Goal: Find specific page/section: Locate item on page

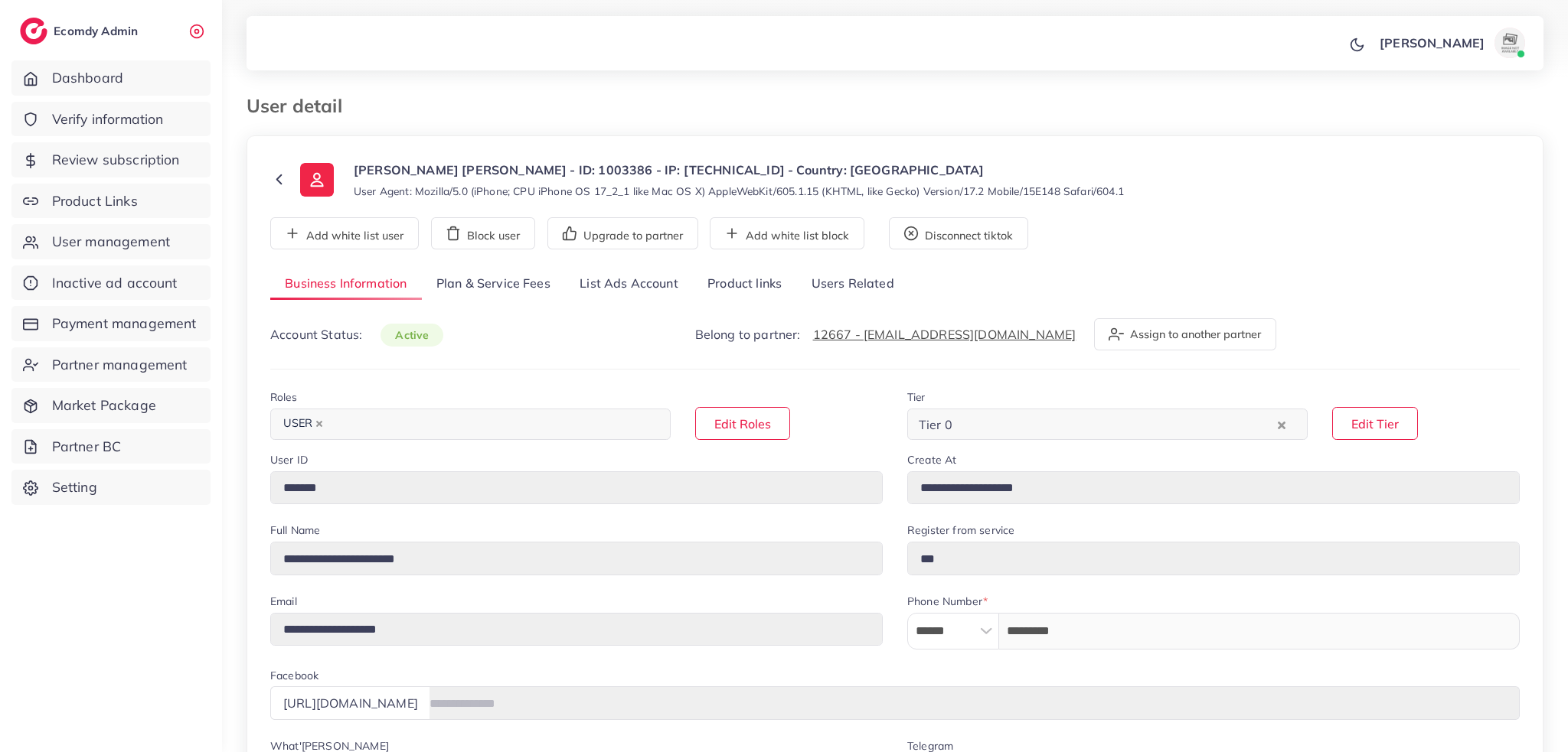
select select "********"
click at [656, 276] on link "List Ads Account" at bounding box center [629, 284] width 128 height 33
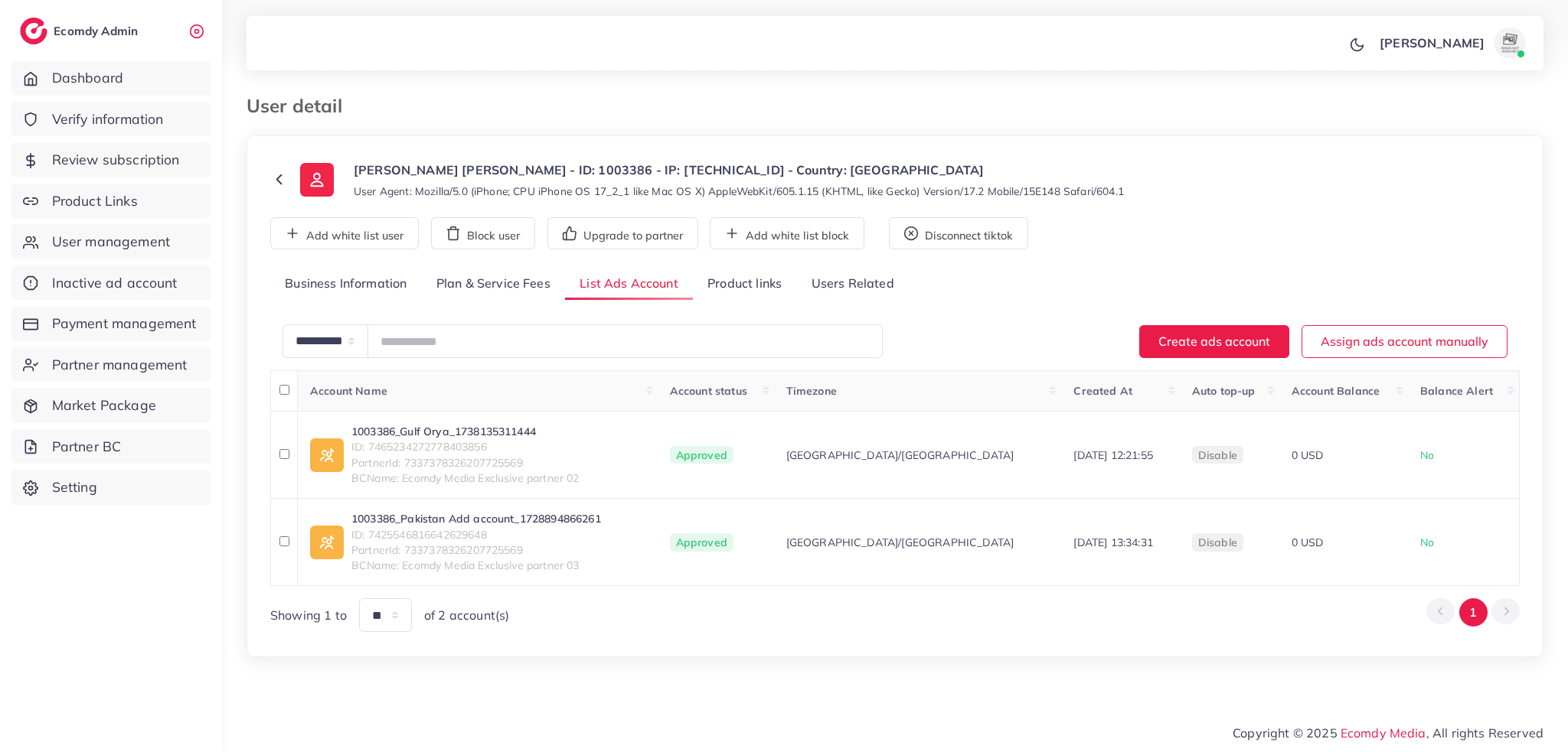
click at [735, 288] on link "Product links" at bounding box center [745, 284] width 103 height 33
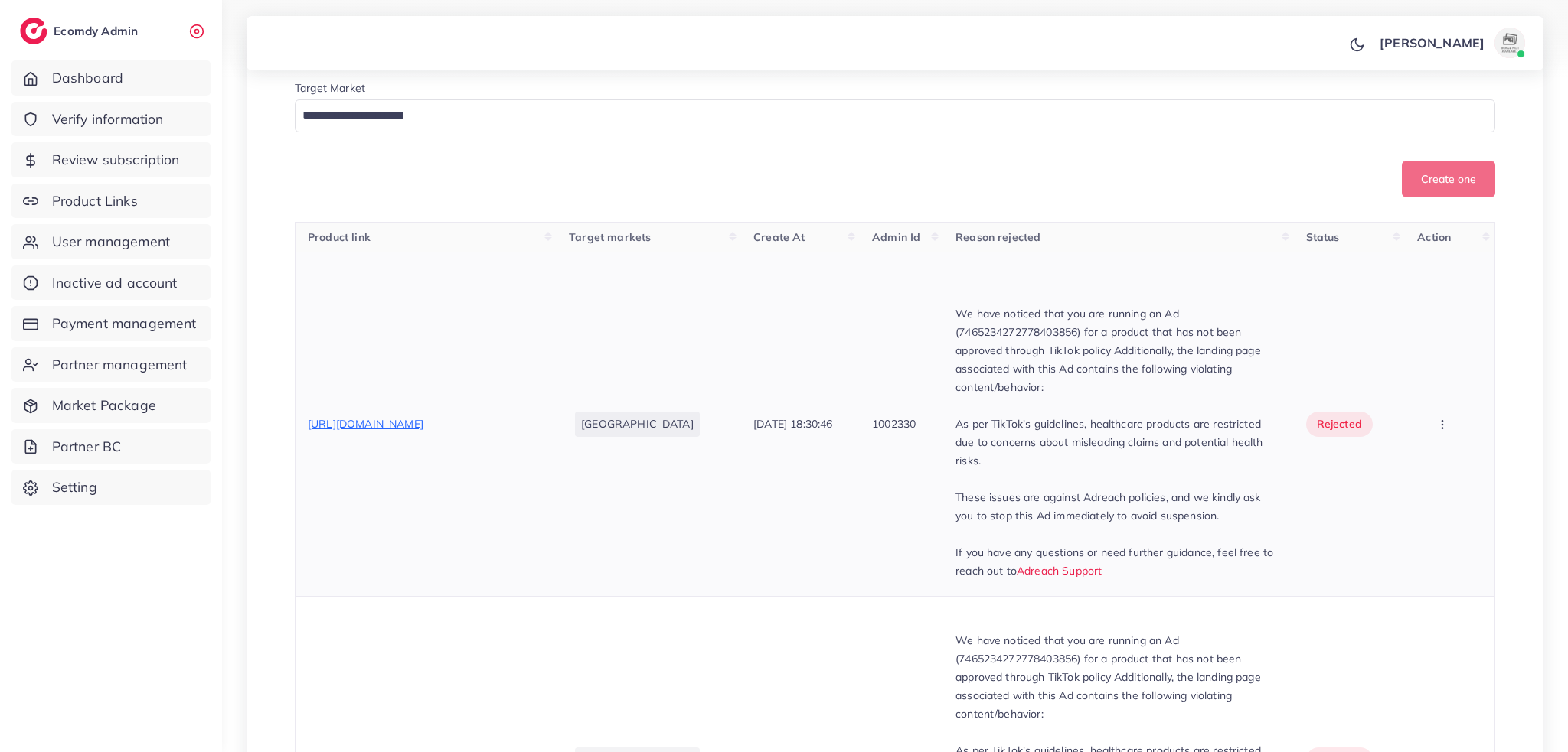
scroll to position [510, 0]
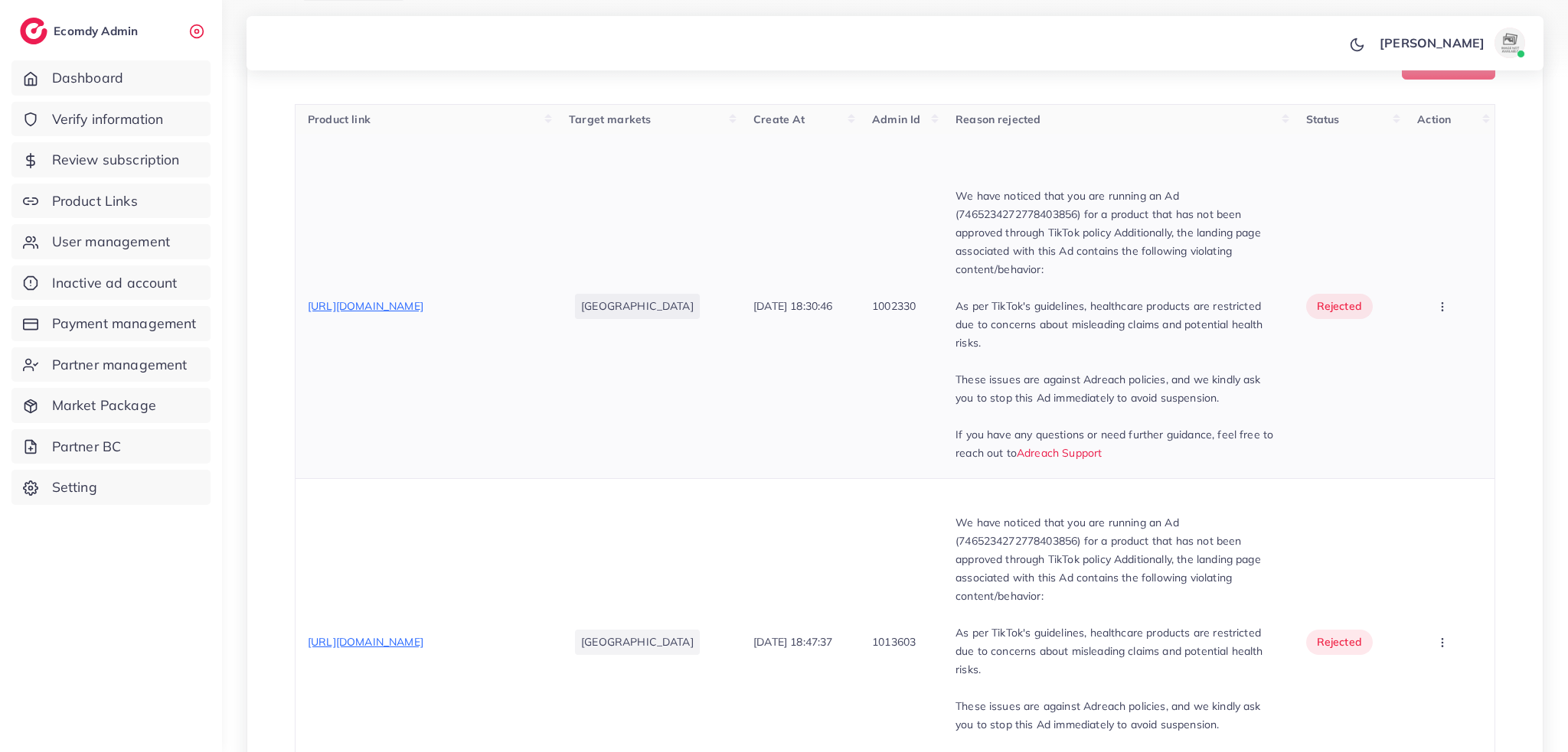
click at [424, 310] on div "https://gulforya.com/products/innovative-foot-massager-wheels-for-pain-relief" at bounding box center [366, 305] width 116 height 15
click at [424, 305] on div "https://gulforya.com/products/innovative-foot-massager-wheels-for-pain-relief" at bounding box center [366, 305] width 116 height 15
copy span "https://gulforya.com/products/innovative-foot-massager-wheels-for-pain-relief"
